Goal: Information Seeking & Learning: Learn about a topic

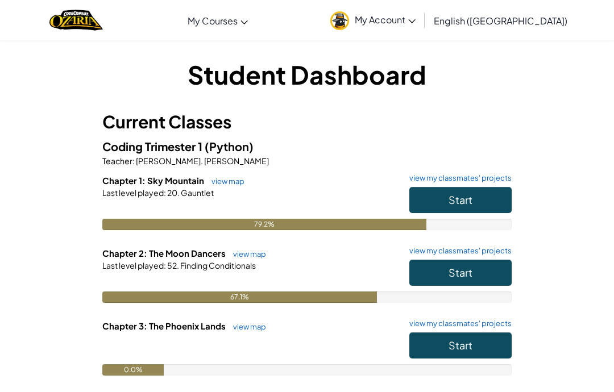
click at [472, 274] on button "Start" at bounding box center [460, 273] width 102 height 26
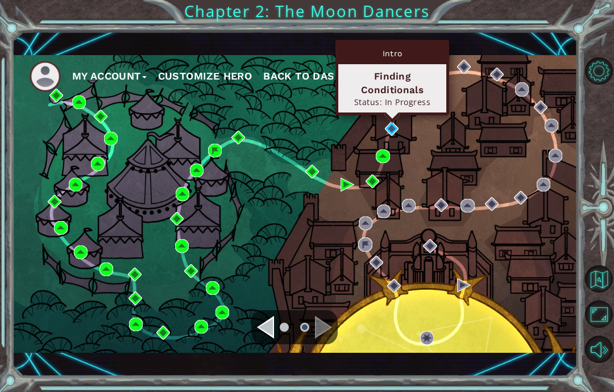
click at [423, 97] on div "Status: In Progress" at bounding box center [392, 102] width 98 height 11
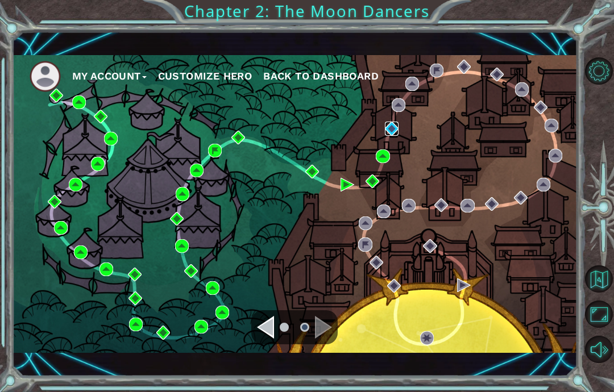
click at [389, 131] on img at bounding box center [392, 129] width 14 height 14
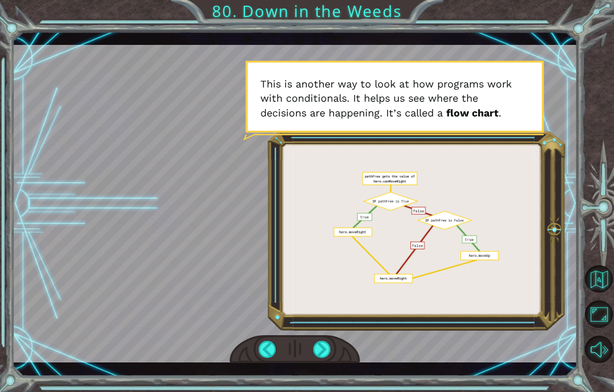
click at [322, 349] on div at bounding box center [322, 349] width 18 height 17
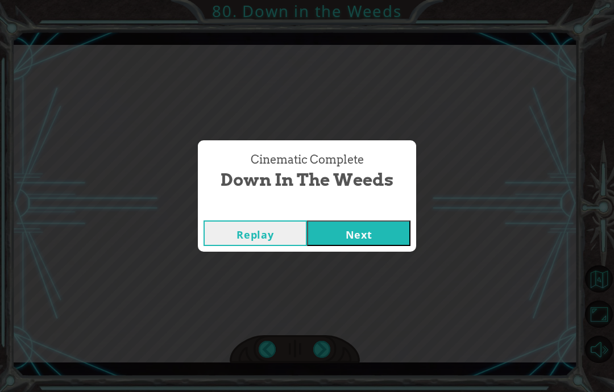
click at [358, 233] on button "Next" at bounding box center [358, 233] width 103 height 26
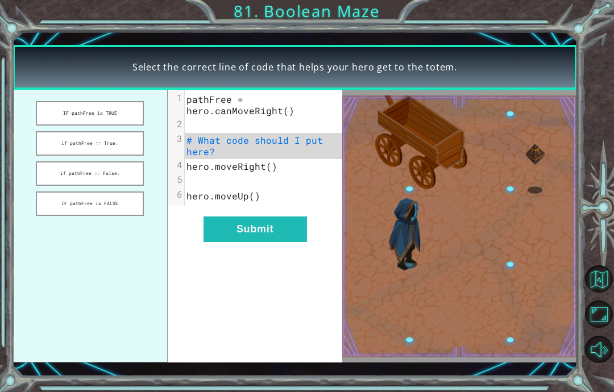
click at [60, 107] on button "IF pathFree is TRUE" at bounding box center [90, 113] width 108 height 24
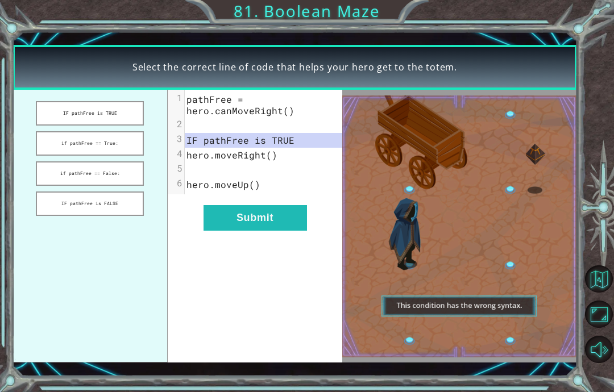
click at [66, 111] on button "IF pathFree is TRUE" at bounding box center [90, 113] width 108 height 24
click at [72, 112] on button "IF pathFree is TRUE" at bounding box center [90, 113] width 108 height 24
click at [72, 113] on button "IF pathFree is TRUE" at bounding box center [90, 113] width 108 height 24
click at [51, 172] on button "if pathFree == False:" at bounding box center [90, 173] width 108 height 24
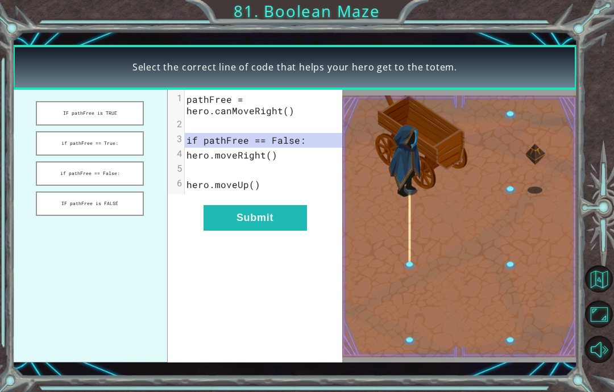
click at [52, 149] on button "if pathFree == True:" at bounding box center [90, 143] width 108 height 24
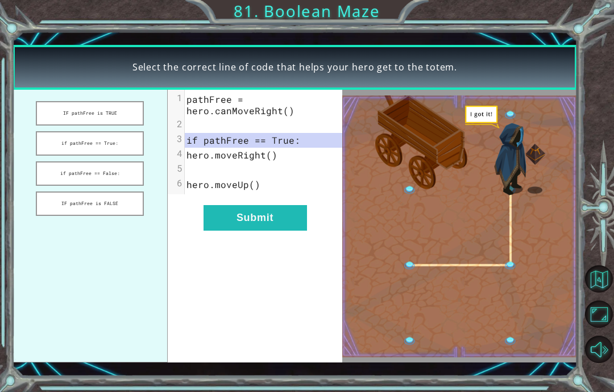
click at [220, 211] on button "Submit" at bounding box center [254, 218] width 103 height 26
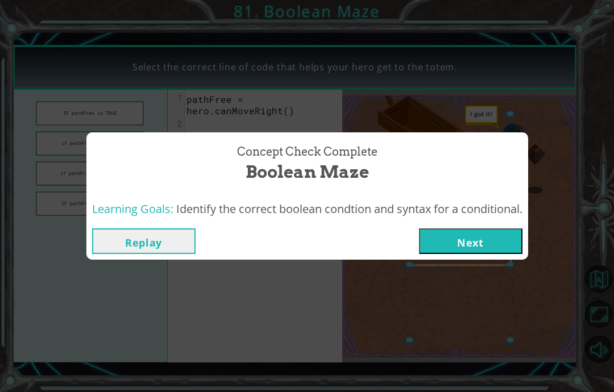
click at [473, 241] on button "Next" at bounding box center [470, 241] width 103 height 26
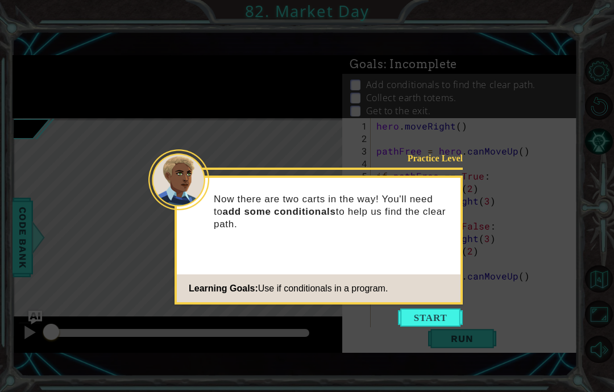
click at [418, 304] on div "Practice Level Now there are two carts in the way! You'll need to add some cond…" at bounding box center [318, 240] width 288 height 129
click at [433, 326] on button "Start" at bounding box center [430, 317] width 65 height 18
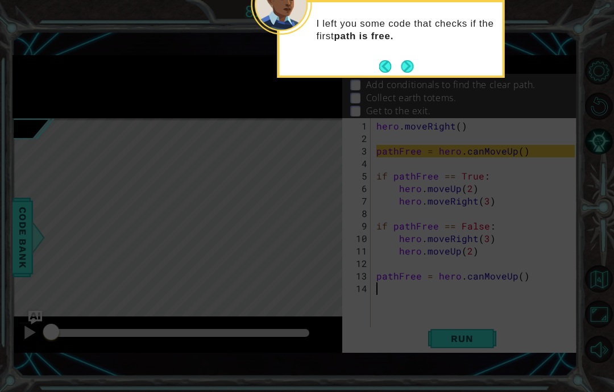
click at [402, 68] on button "Next" at bounding box center [407, 66] width 12 height 12
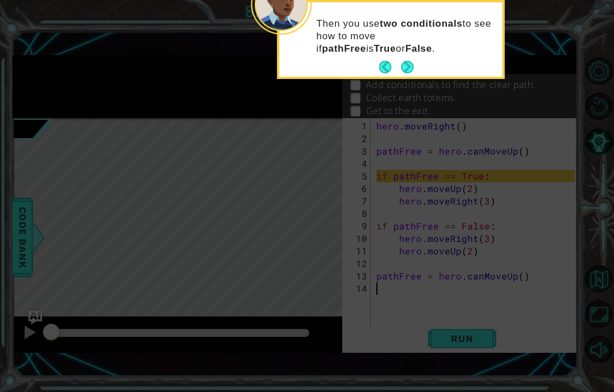
click at [407, 69] on button "Next" at bounding box center [407, 67] width 12 height 12
click at [407, 59] on footer at bounding box center [396, 67] width 35 height 17
click at [410, 73] on button "Next" at bounding box center [407, 67] width 13 height 13
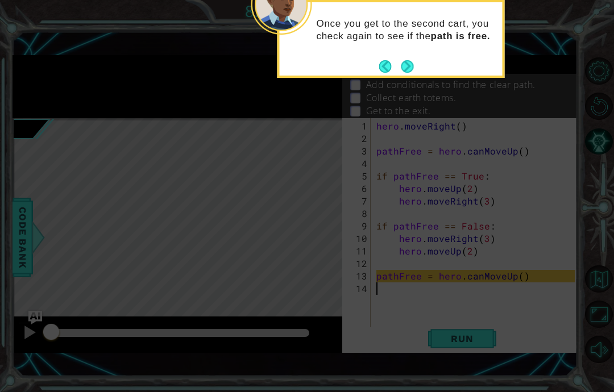
click at [407, 61] on button "Next" at bounding box center [407, 66] width 12 height 12
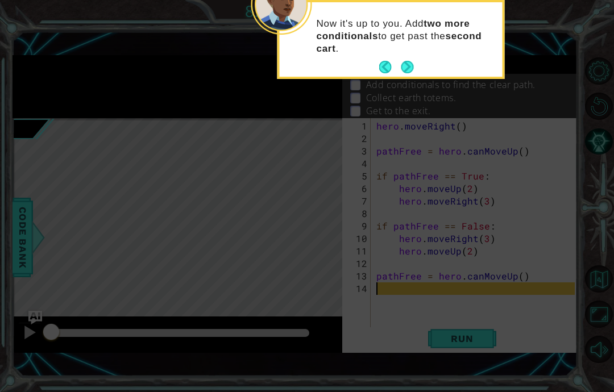
click at [404, 61] on button "Next" at bounding box center [407, 67] width 12 height 12
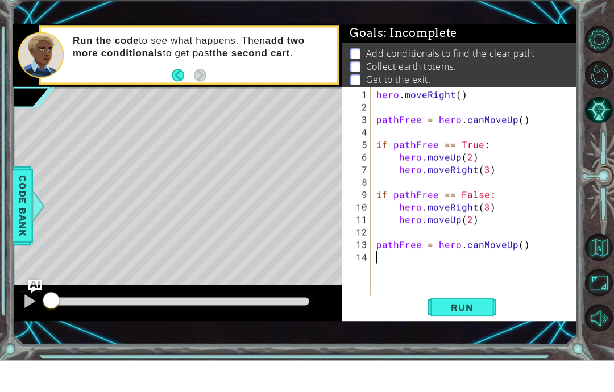
click at [485, 327] on button "Run" at bounding box center [462, 338] width 68 height 23
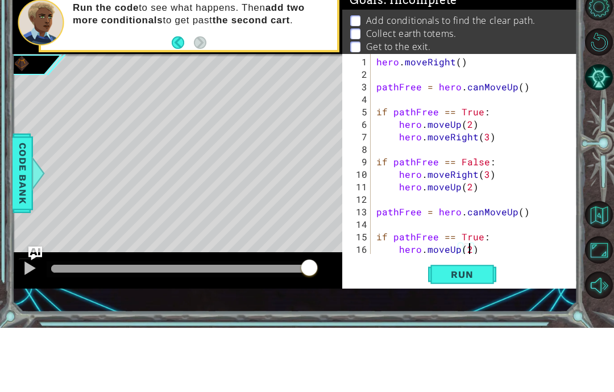
scroll to position [12, 0]
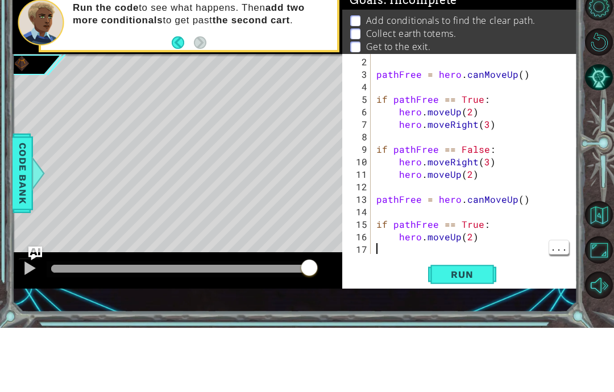
click at [410, 253] on div "pathFree = hero . canMoveUp ( ) if pathFree == True : hero . moveUp ( 2 ) hero …" at bounding box center [477, 232] width 206 height 225
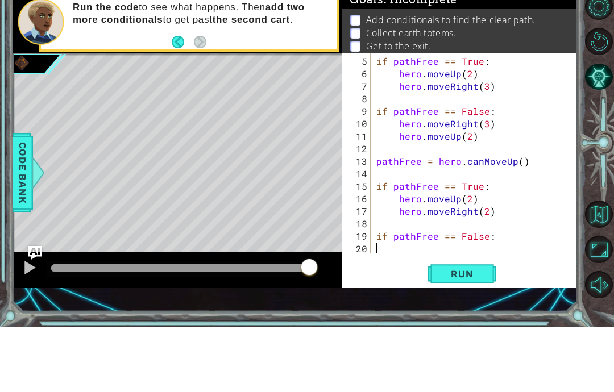
scroll to position [62, 0]
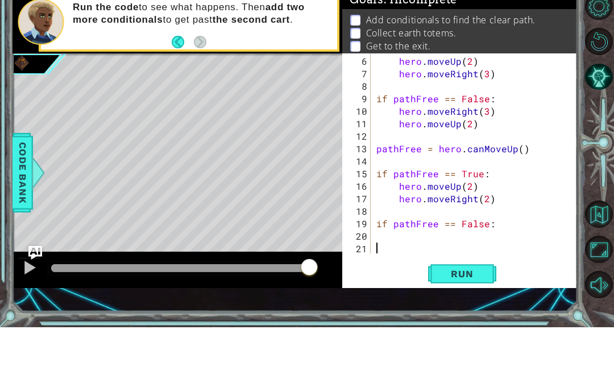
click at [487, 327] on button "Run" at bounding box center [462, 338] width 68 height 23
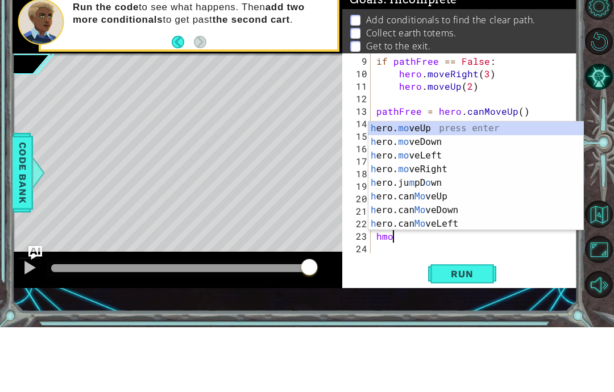
scroll to position [14, 31]
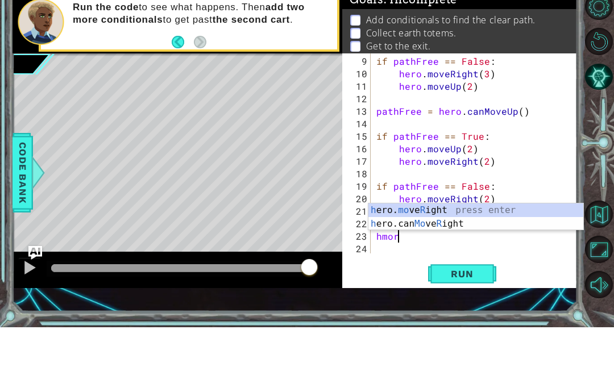
type textarea "abcde fg"
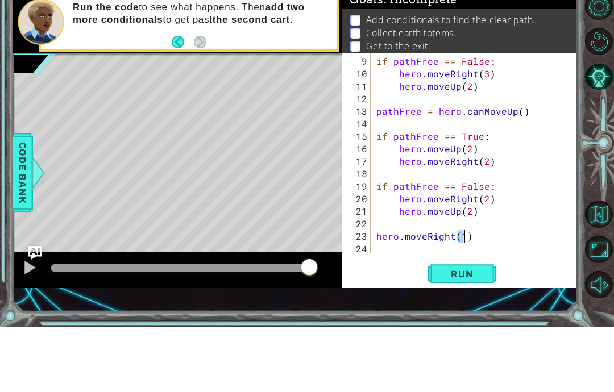
click at [474, 333] on span "Run" at bounding box center [461, 338] width 45 height 11
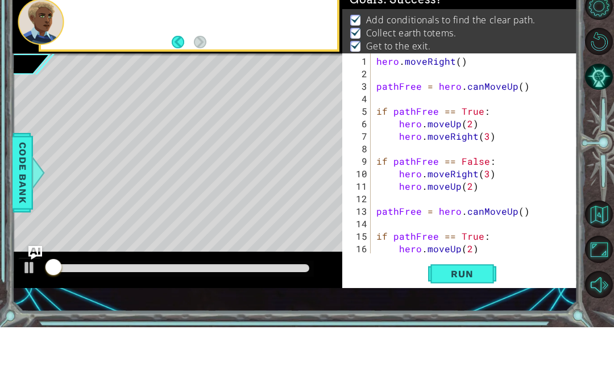
scroll to position [0, 0]
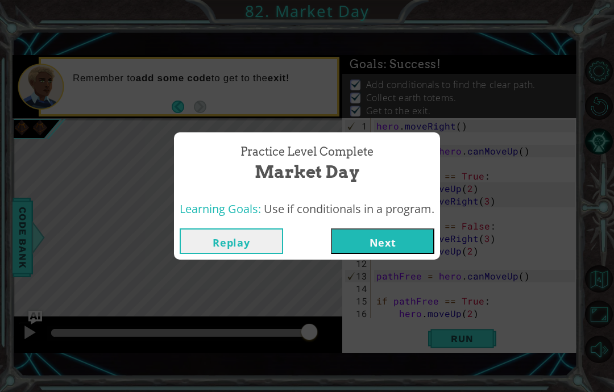
click at [384, 241] on button "Next" at bounding box center [382, 241] width 103 height 26
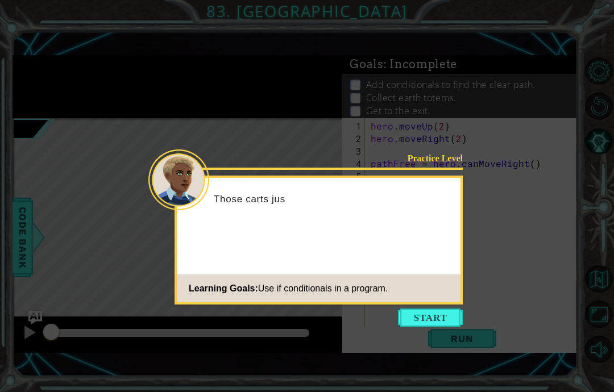
scroll to position [45, 0]
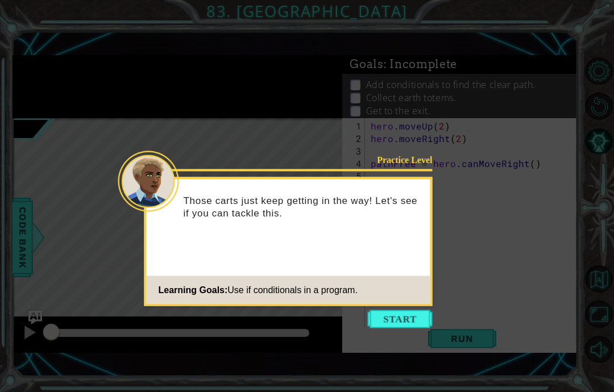
click at [401, 310] on button "Start" at bounding box center [400, 319] width 65 height 18
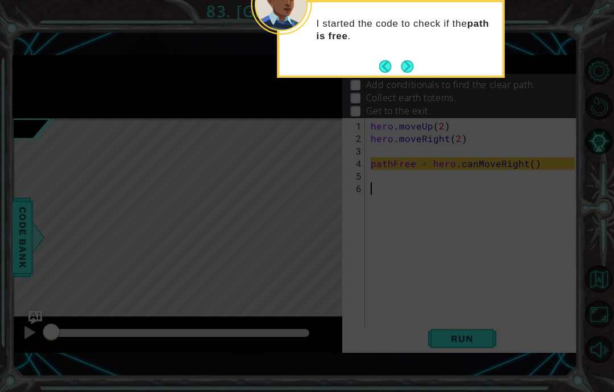
click at [403, 60] on button "Next" at bounding box center [407, 66] width 12 height 12
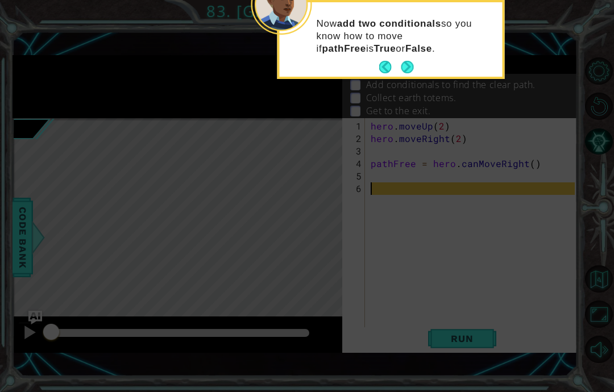
click at [408, 61] on button "Next" at bounding box center [407, 67] width 12 height 12
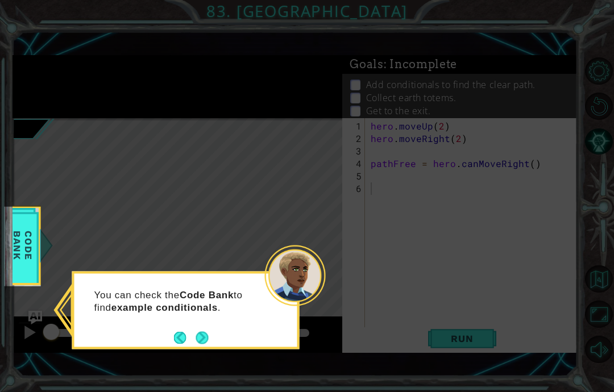
click at [200, 331] on button "Next" at bounding box center [201, 337] width 12 height 12
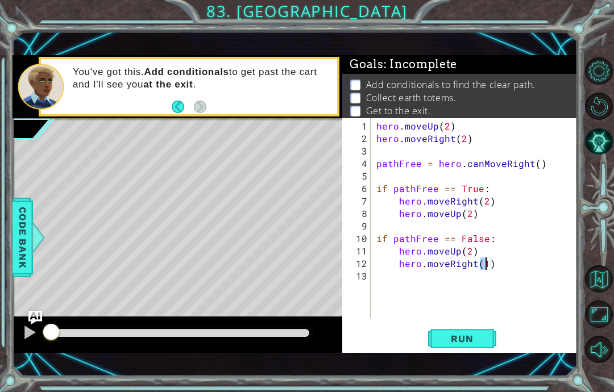
scroll to position [14, 20]
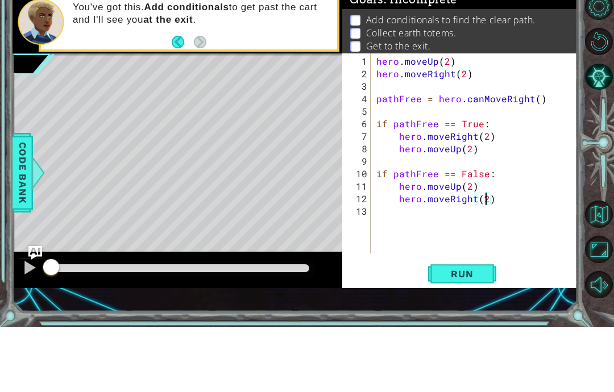
click at [460, 327] on button "Run" at bounding box center [462, 338] width 68 height 23
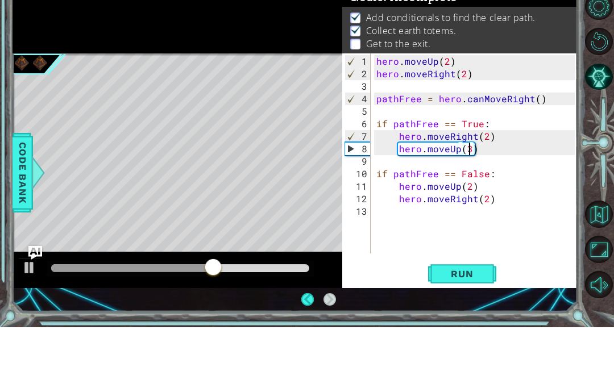
scroll to position [45, 0]
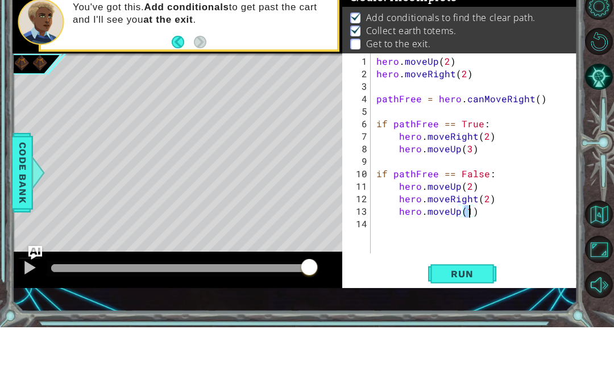
click at [474, 333] on span "Run" at bounding box center [461, 338] width 45 height 11
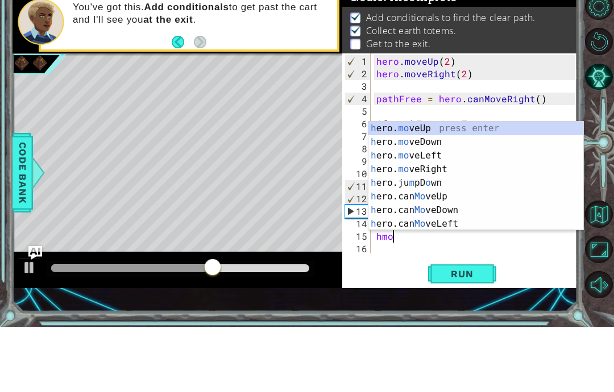
scroll to position [14, 31]
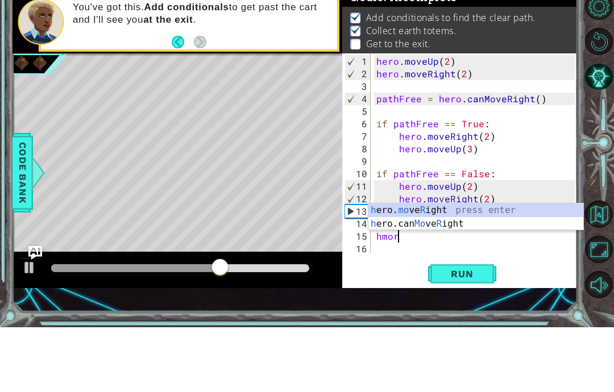
type textarea "abcde fg"
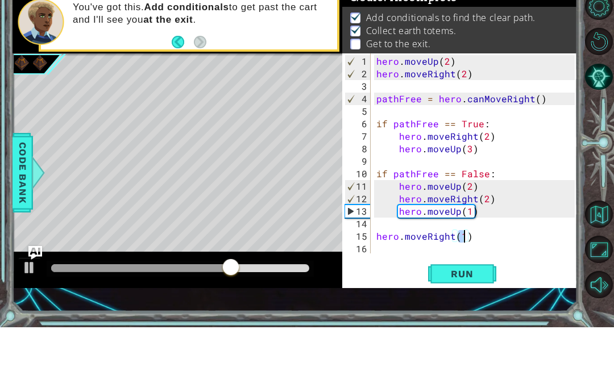
click at [474, 333] on span "Run" at bounding box center [461, 338] width 45 height 11
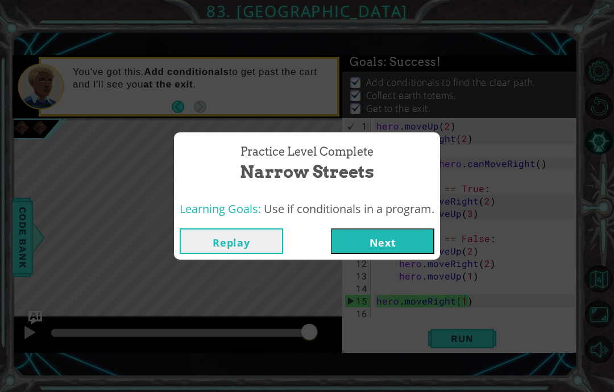
click at [384, 241] on button "Next" at bounding box center [382, 241] width 103 height 26
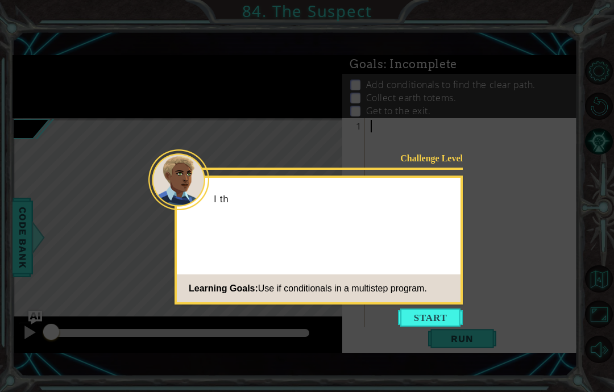
scroll to position [45, 0]
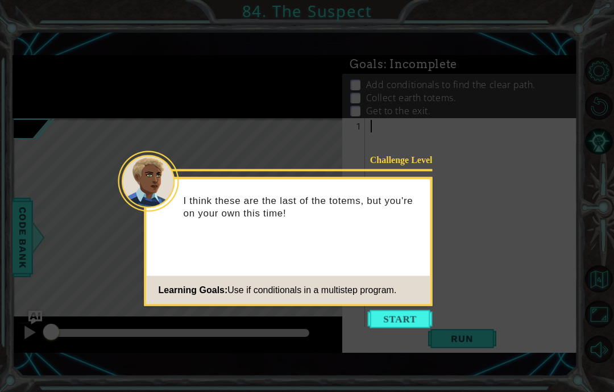
click at [375, 310] on button "Start" at bounding box center [400, 319] width 65 height 18
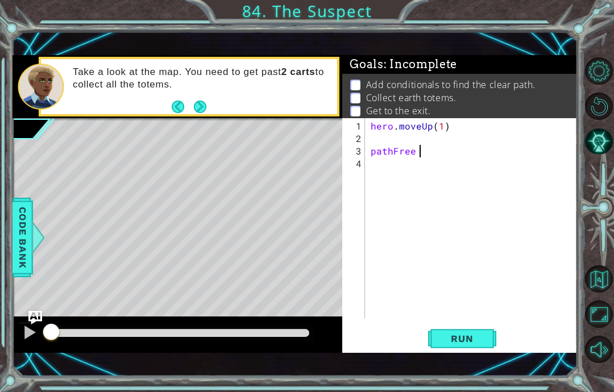
scroll to position [14, 20]
type textarea "abcde fg"
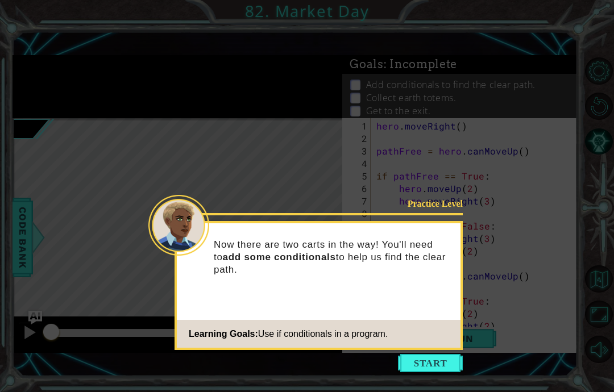
click at [433, 354] on button "Start" at bounding box center [430, 363] width 65 height 18
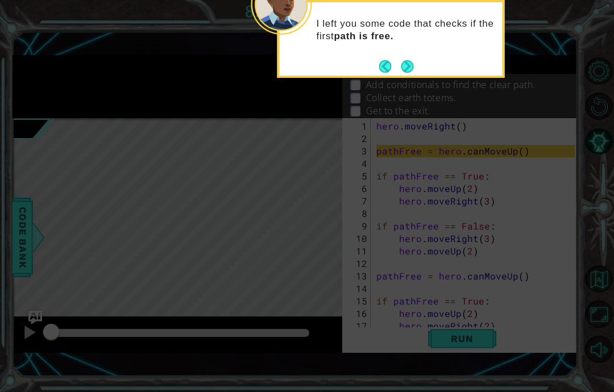
click at [407, 68] on button "Next" at bounding box center [407, 66] width 12 height 12
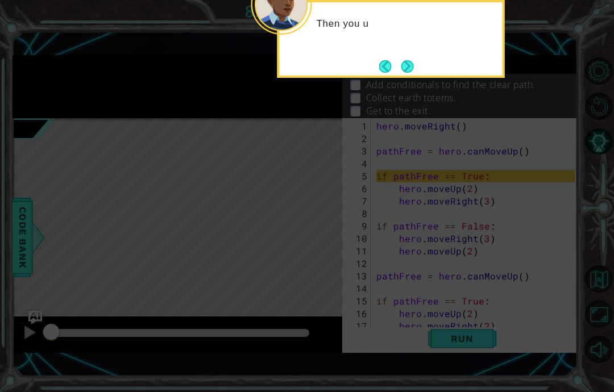
click at [410, 67] on button "Next" at bounding box center [407, 66] width 13 height 13
click at [407, 64] on button "Next" at bounding box center [407, 66] width 12 height 12
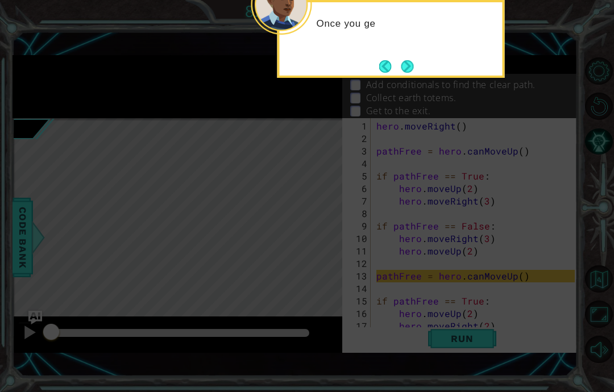
click at [410, 68] on button "Next" at bounding box center [407, 66] width 12 height 12
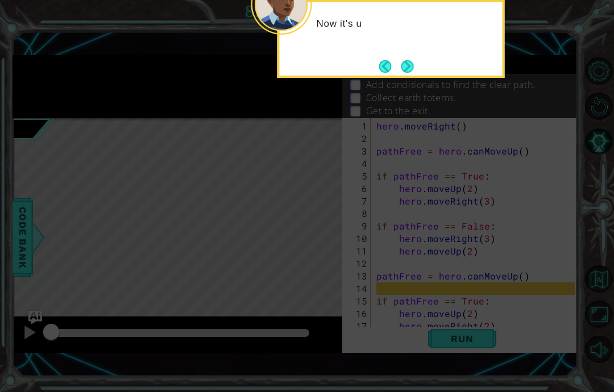
click at [406, 65] on button "Next" at bounding box center [407, 66] width 12 height 12
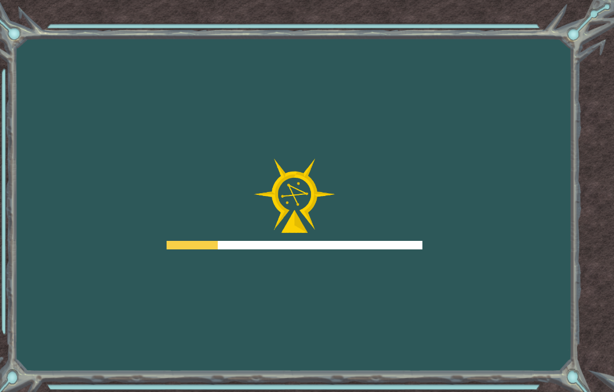
scroll to position [45, 0]
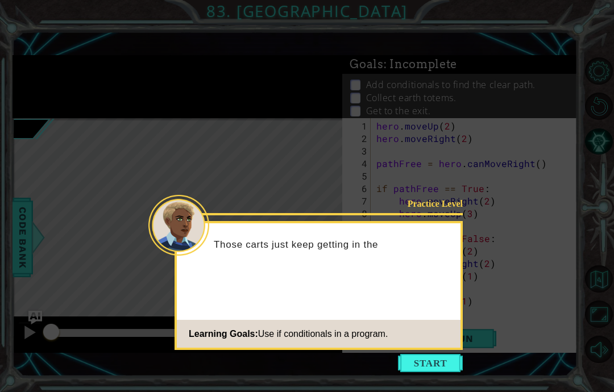
click at [421, 303] on div "Practice Level Those carts just keep getting in the Learning Goals: Use if cond…" at bounding box center [318, 285] width 288 height 129
click at [422, 354] on button "Start" at bounding box center [430, 363] width 65 height 18
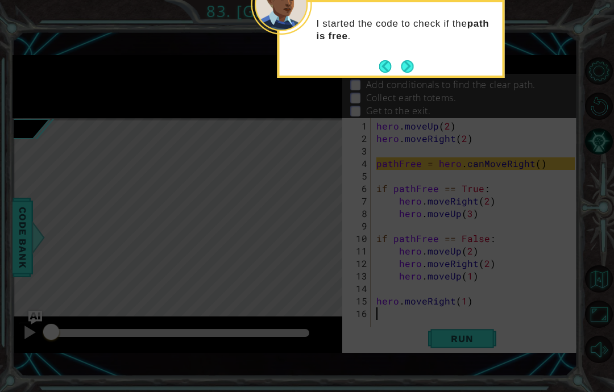
click at [410, 60] on button "Next" at bounding box center [407, 66] width 12 height 12
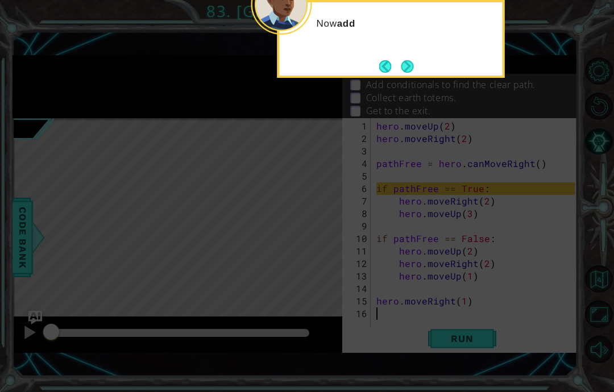
click at [408, 60] on button "Next" at bounding box center [407, 66] width 12 height 12
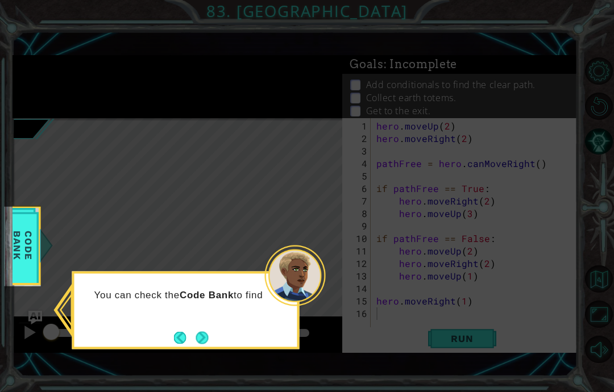
click at [203, 331] on button "Next" at bounding box center [201, 337] width 12 height 12
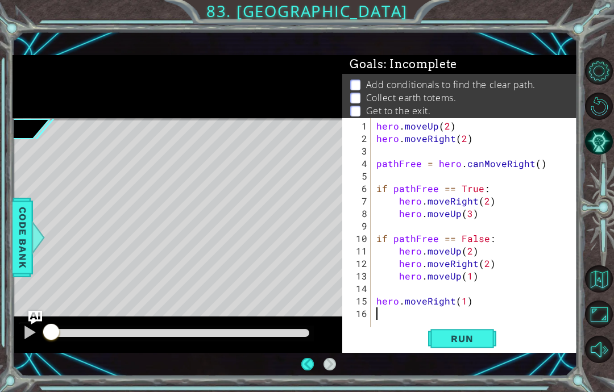
scroll to position [0, 0]
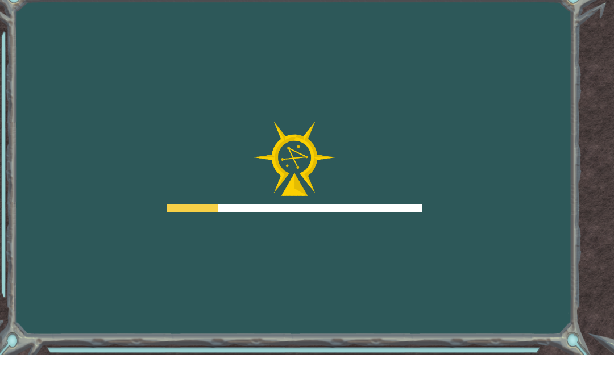
scroll to position [45, 0]
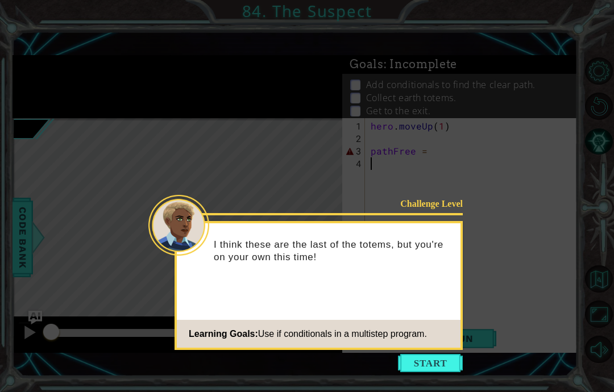
click at [428, 354] on button "Start" at bounding box center [430, 363] width 65 height 18
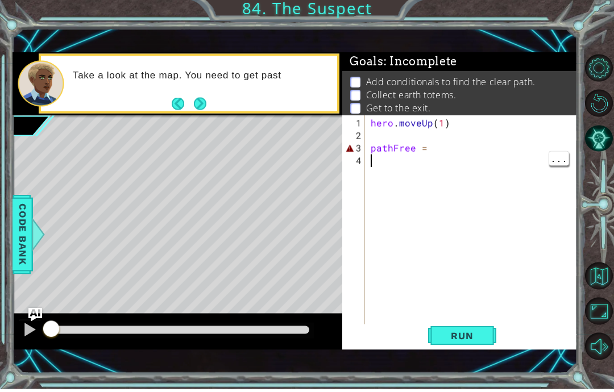
click at [460, 162] on div "hero . moveUp ( 1 ) pathFree =" at bounding box center [474, 238] width 212 height 237
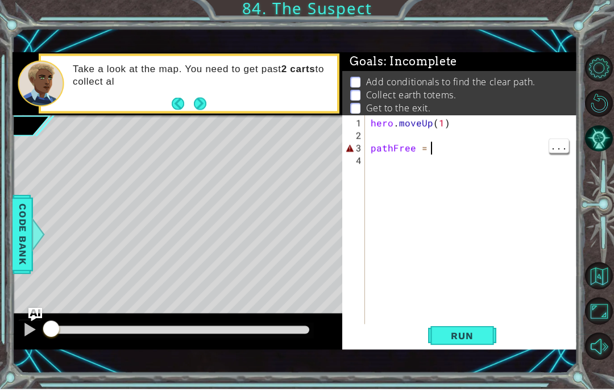
click at [480, 141] on div "hero . moveUp ( 1 ) pathFree =" at bounding box center [474, 238] width 212 height 237
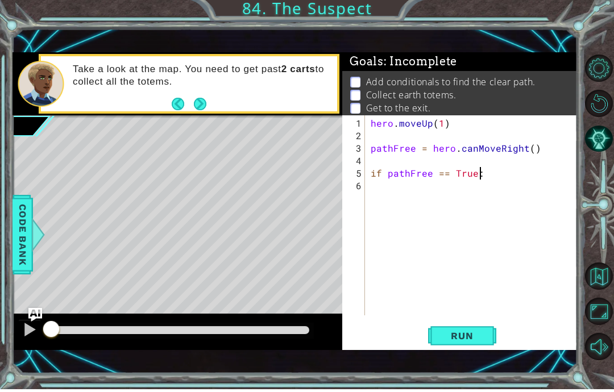
scroll to position [14, 42]
click at [432, 134] on div "hero . moveUp ( 1 ) pathFree = hero . canMoveRight ( ) if pathFree == True :" at bounding box center [474, 232] width 212 height 225
click at [425, 126] on div "hero . moveUp ( 1 ) pathFree = hero . canMoveRight ( ) if pathFree == True :" at bounding box center [474, 232] width 212 height 225
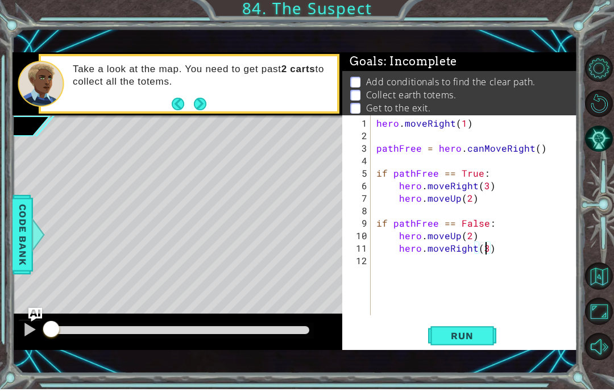
scroll to position [14, 20]
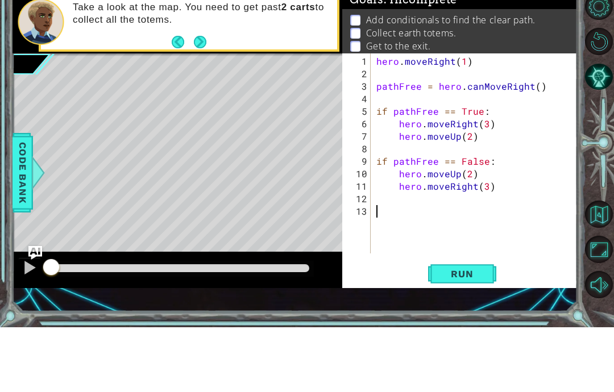
click at [450, 333] on span "Run" at bounding box center [461, 338] width 45 height 11
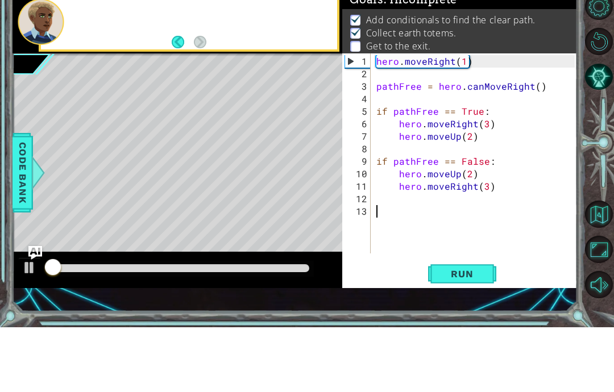
scroll to position [2, 0]
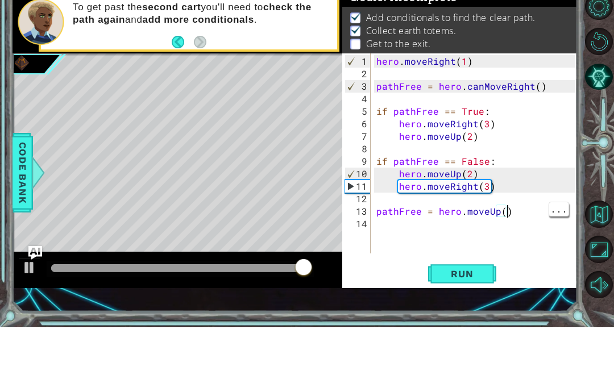
click at [526, 215] on div "hero . moveRight ( 1 ) pathFree = hero . canMoveRight ( ) if pathFree == True :…" at bounding box center [477, 232] width 207 height 225
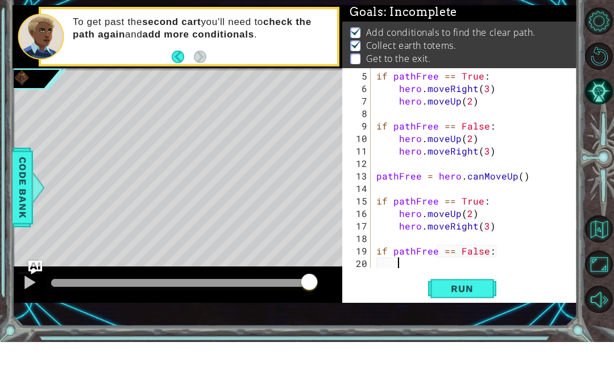
scroll to position [62, 0]
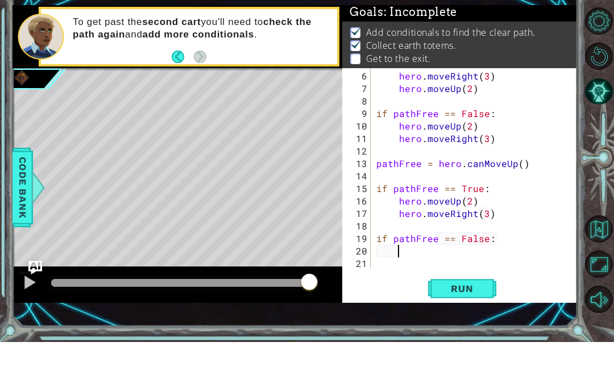
click at [543, 269] on div "hero . moveRight ( 3 ) hero . moveUp ( 2 ) if pathFree == False : hero . moveUp…" at bounding box center [477, 232] width 206 height 225
click at [434, 255] on div "hero . moveRight ( 3 ) hero . moveUp ( 2 ) if pathFree == False : hero . moveUp…" at bounding box center [477, 232] width 206 height 225
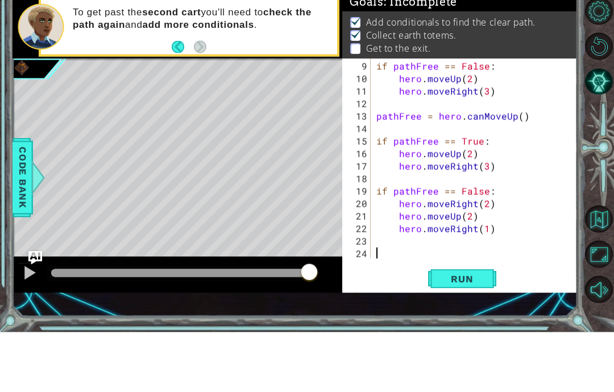
scroll to position [100, 0]
type textarea "abcde fg"
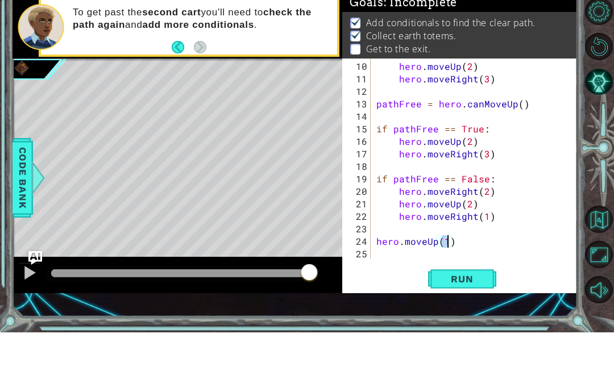
click at [466, 333] on span "Run" at bounding box center [461, 338] width 45 height 11
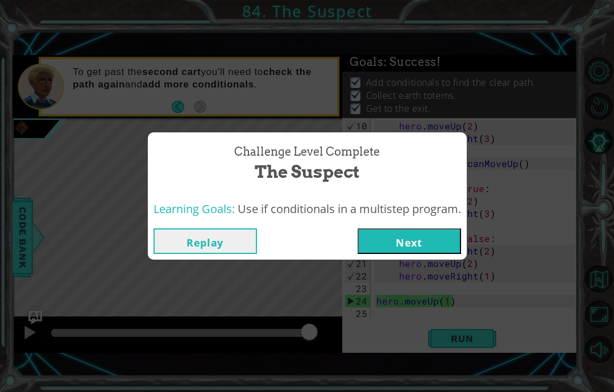
click at [411, 241] on button "Next" at bounding box center [408, 241] width 103 height 26
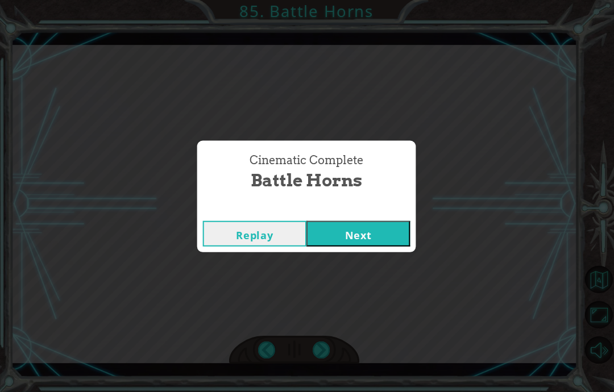
click at [357, 233] on button "Next" at bounding box center [358, 233] width 103 height 26
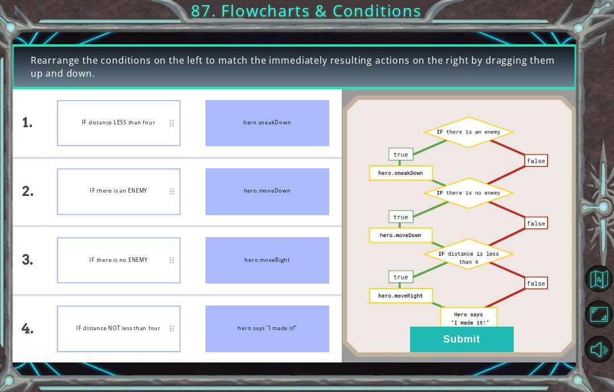
scroll to position [45, 0]
click at [482, 336] on button "Submit" at bounding box center [461, 340] width 103 height 26
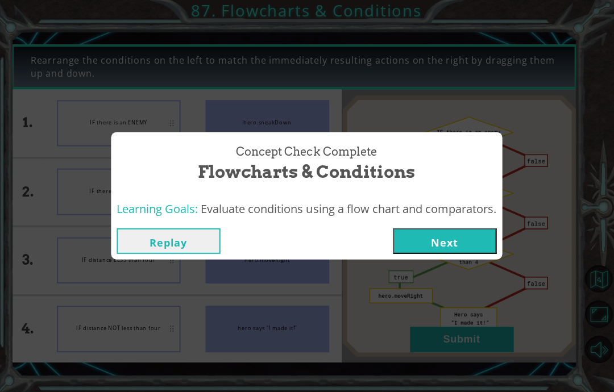
click at [447, 246] on button "Next" at bounding box center [444, 241] width 103 height 26
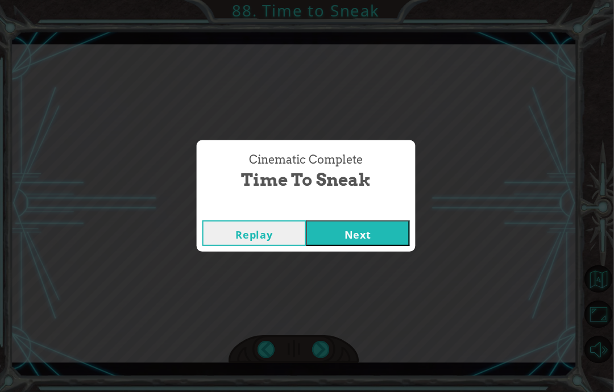
click at [357, 232] on button "Next" at bounding box center [358, 233] width 103 height 26
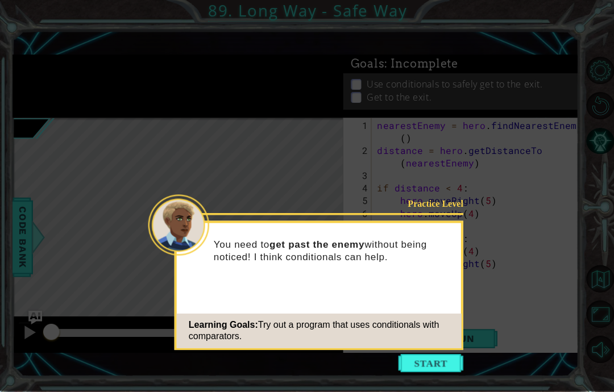
click at [433, 354] on button "Start" at bounding box center [429, 363] width 65 height 18
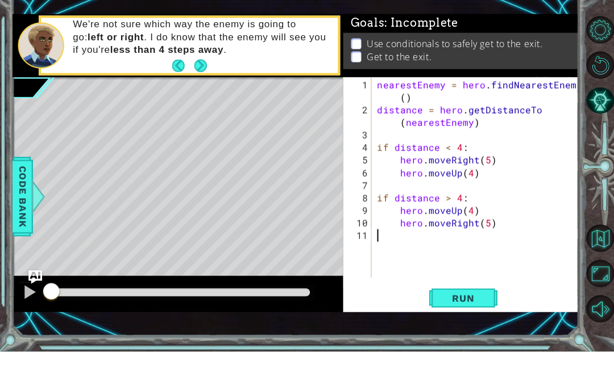
click at [471, 333] on span "Run" at bounding box center [461, 338] width 45 height 11
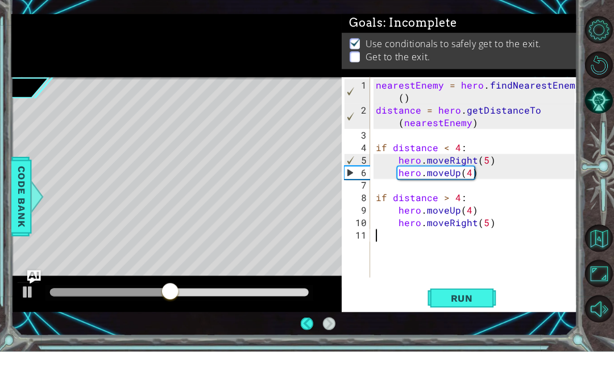
scroll to position [45, 0]
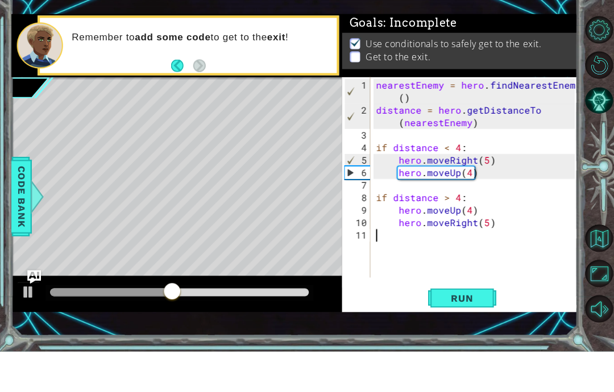
click at [469, 333] on span "Run" at bounding box center [461, 338] width 45 height 11
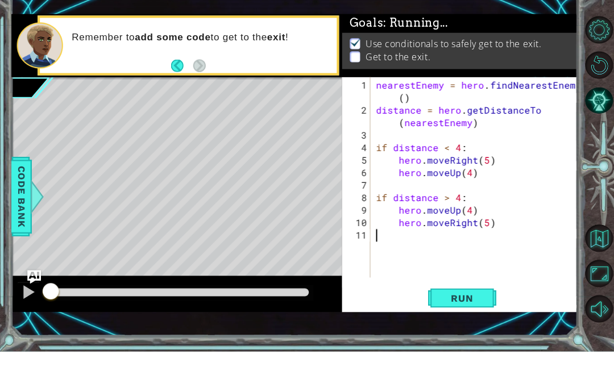
click at [0, 0] on div at bounding box center [0, 0] width 0 height 0
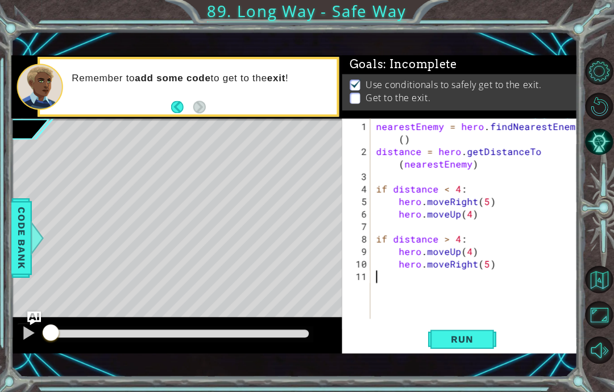
scroll to position [34, 0]
click at [174, 106] on button "Back" at bounding box center [183, 107] width 22 height 12
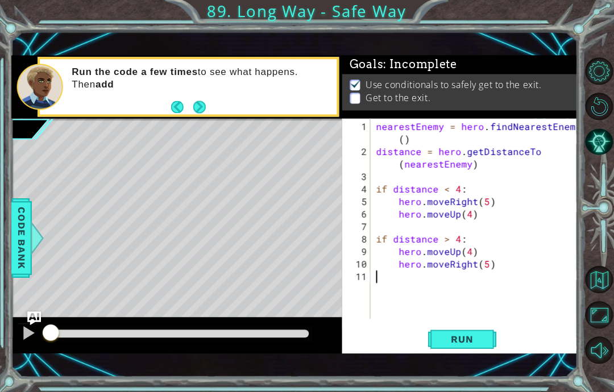
click at [164, 114] on div "Run the code a few times to see what happens. Then add" at bounding box center [189, 86] width 296 height 55
click at [175, 103] on button "Back" at bounding box center [183, 107] width 22 height 12
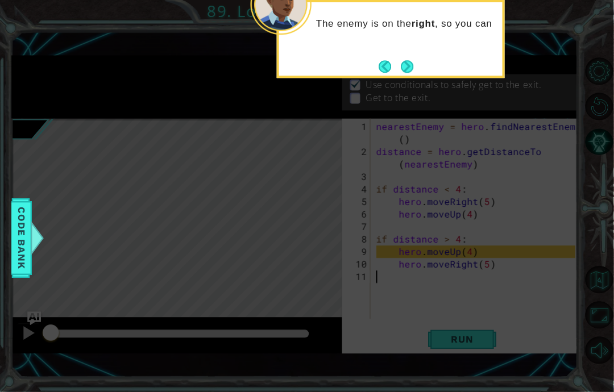
scroll to position [0, 0]
click at [406, 60] on button "Next" at bounding box center [407, 66] width 12 height 12
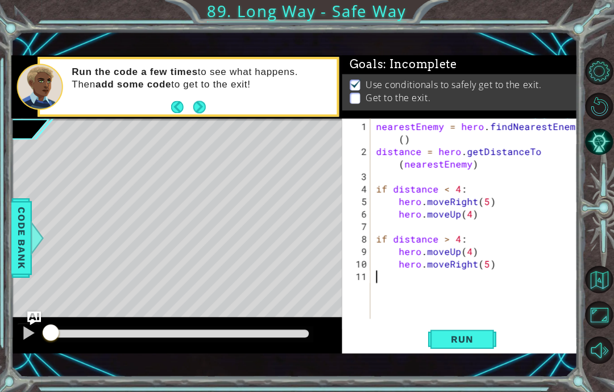
click at [195, 113] on button "Next" at bounding box center [200, 107] width 12 height 12
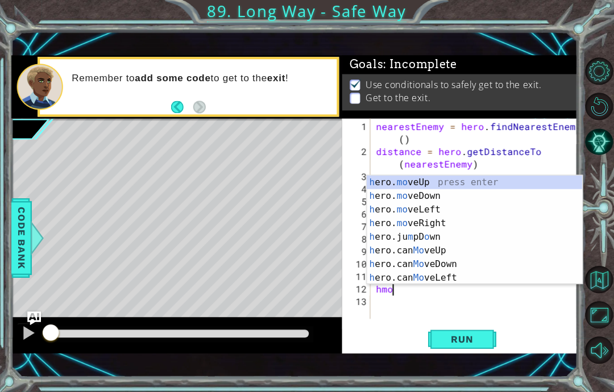
scroll to position [14, 26]
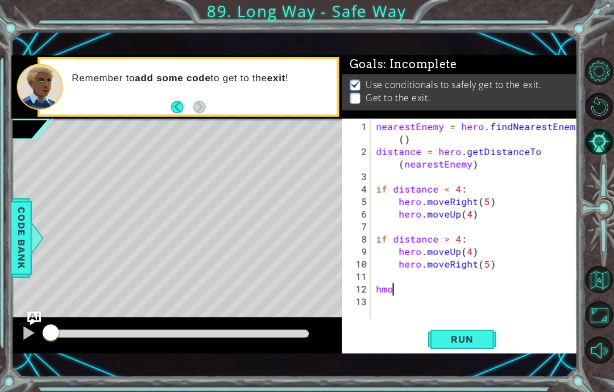
type textarea "abcde fg"
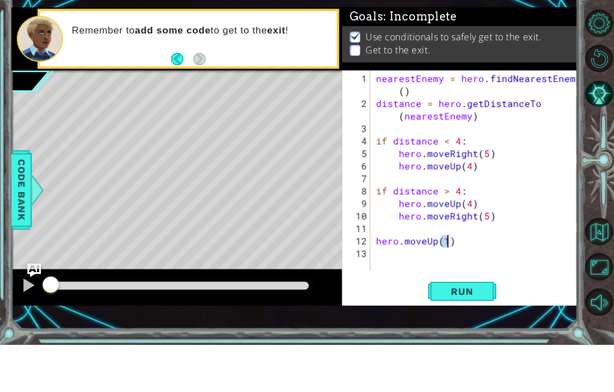
click at [474, 333] on span "Run" at bounding box center [461, 338] width 45 height 11
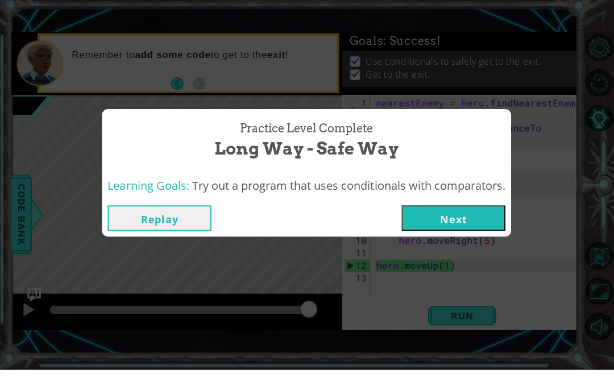
scroll to position [22, 0]
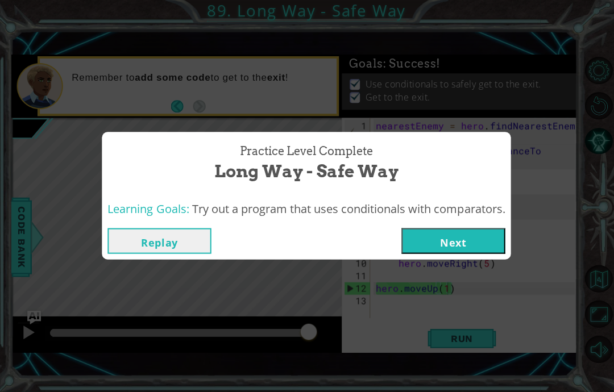
click at [470, 246] on button "Next" at bounding box center [453, 241] width 103 height 26
